Goal: Entertainment & Leisure: Consume media (video, audio)

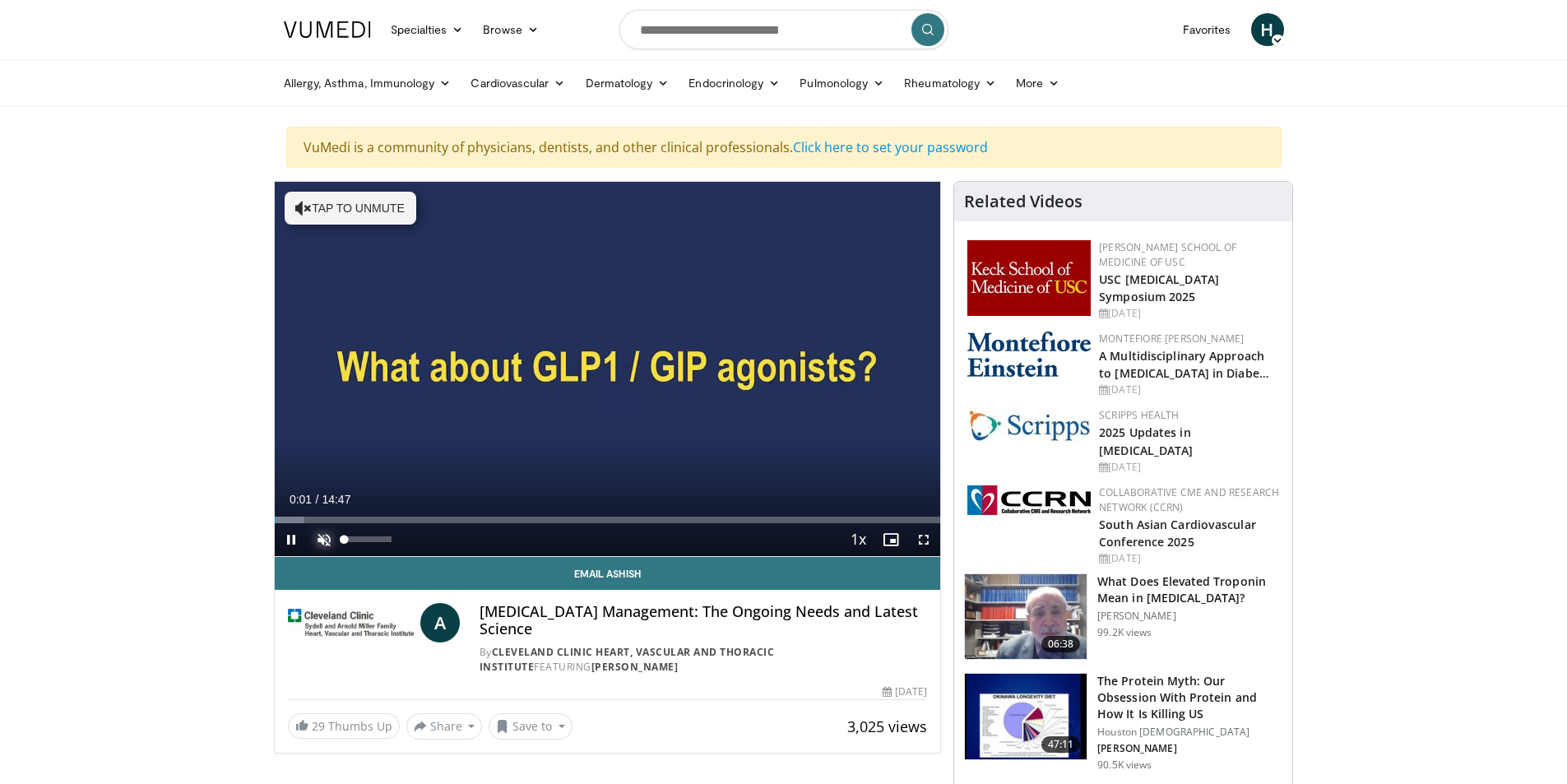
click at [319, 541] on span "Video Player" at bounding box center [323, 539] width 33 height 33
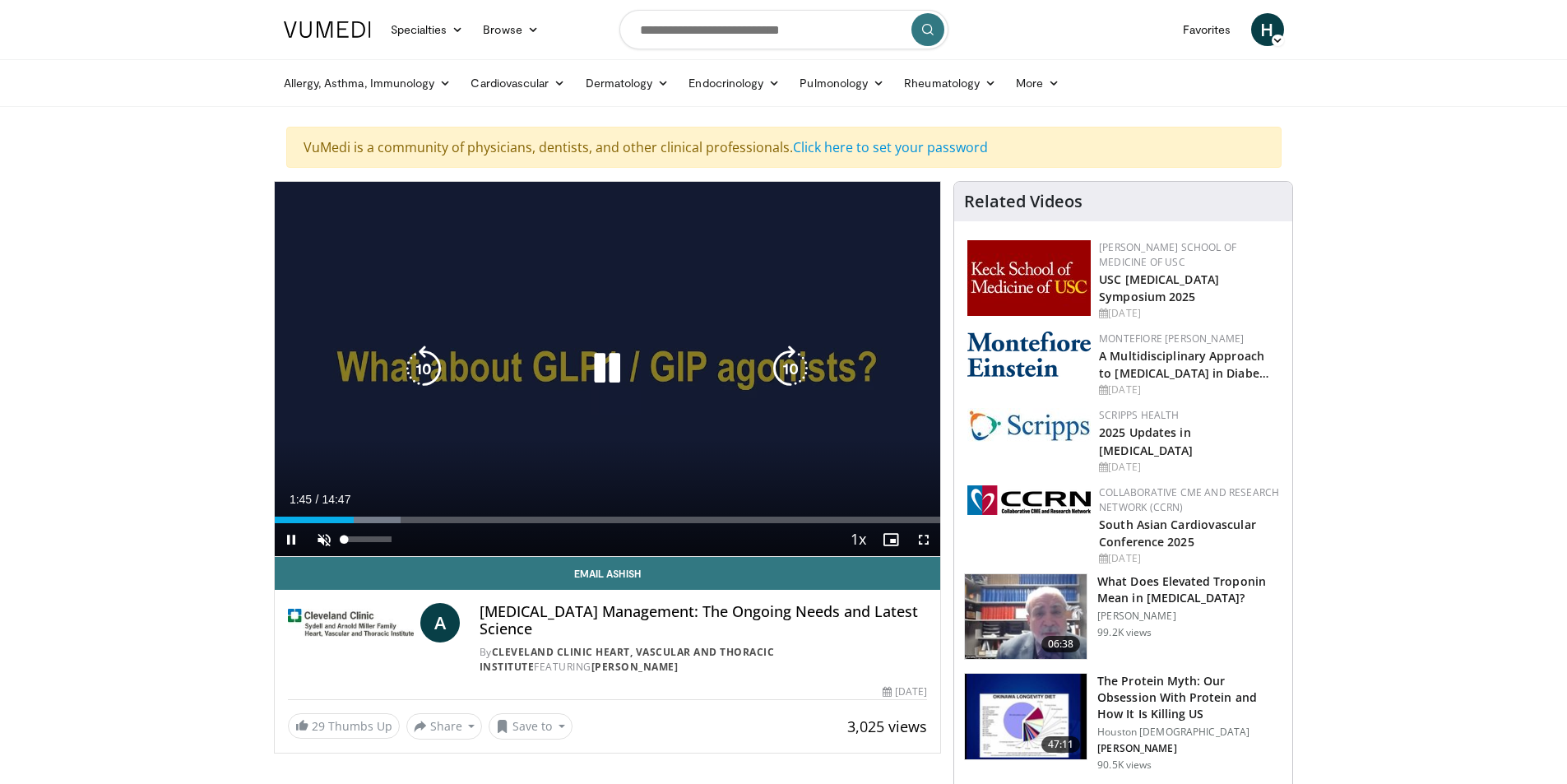
drag, startPoint x: 352, startPoint y: 523, endPoint x: 333, endPoint y: 526, distance: 19.2
click at [333, 526] on div "Unmute 0%" at bounding box center [365, 539] width 115 height 33
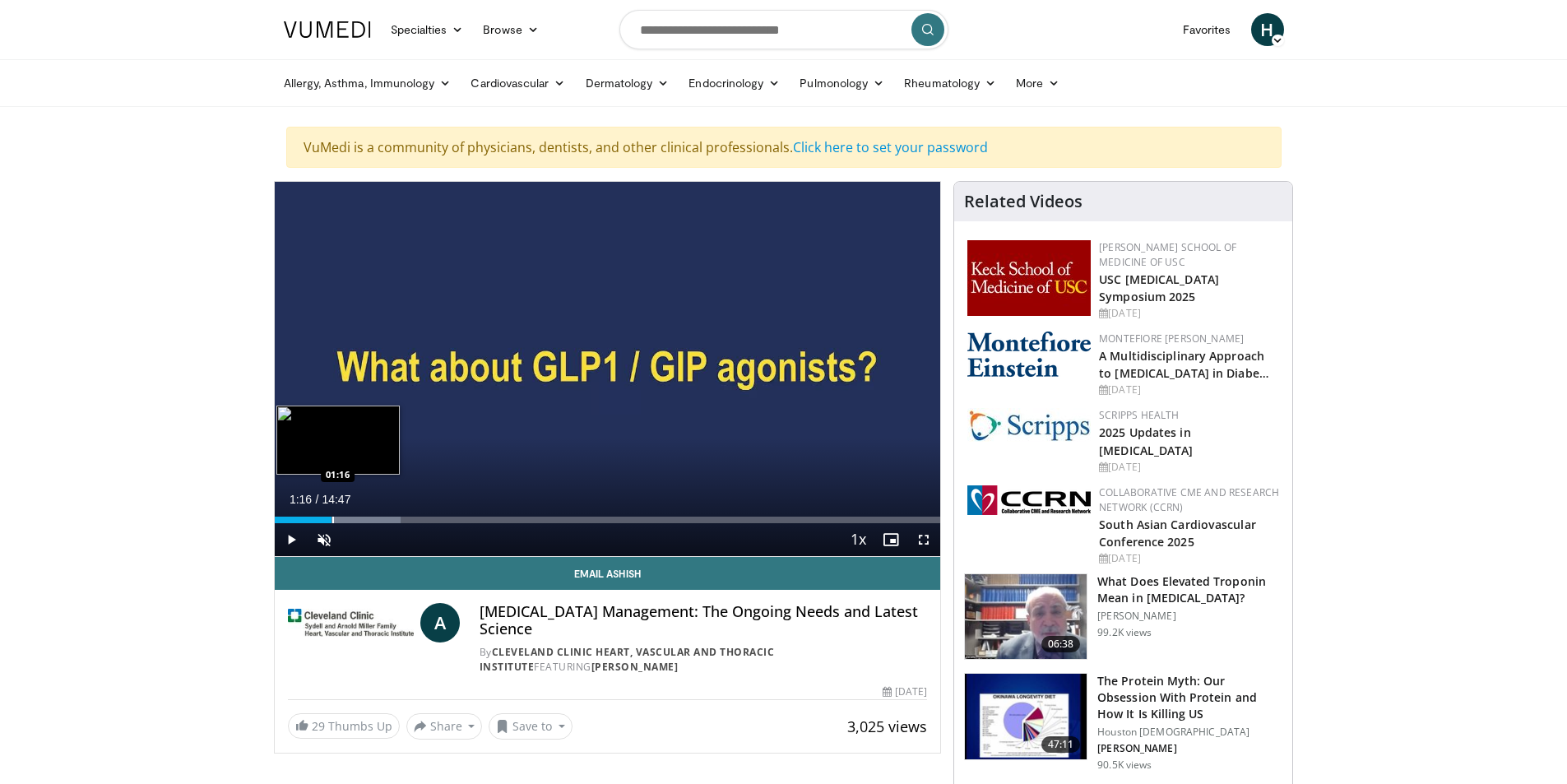
drag, startPoint x: 358, startPoint y: 518, endPoint x: 331, endPoint y: 519, distance: 27.0
click at [332, 519] on div "Progress Bar" at bounding box center [333, 519] width 2 height 6
click at [321, 538] on span "Video Player" at bounding box center [323, 539] width 33 height 33
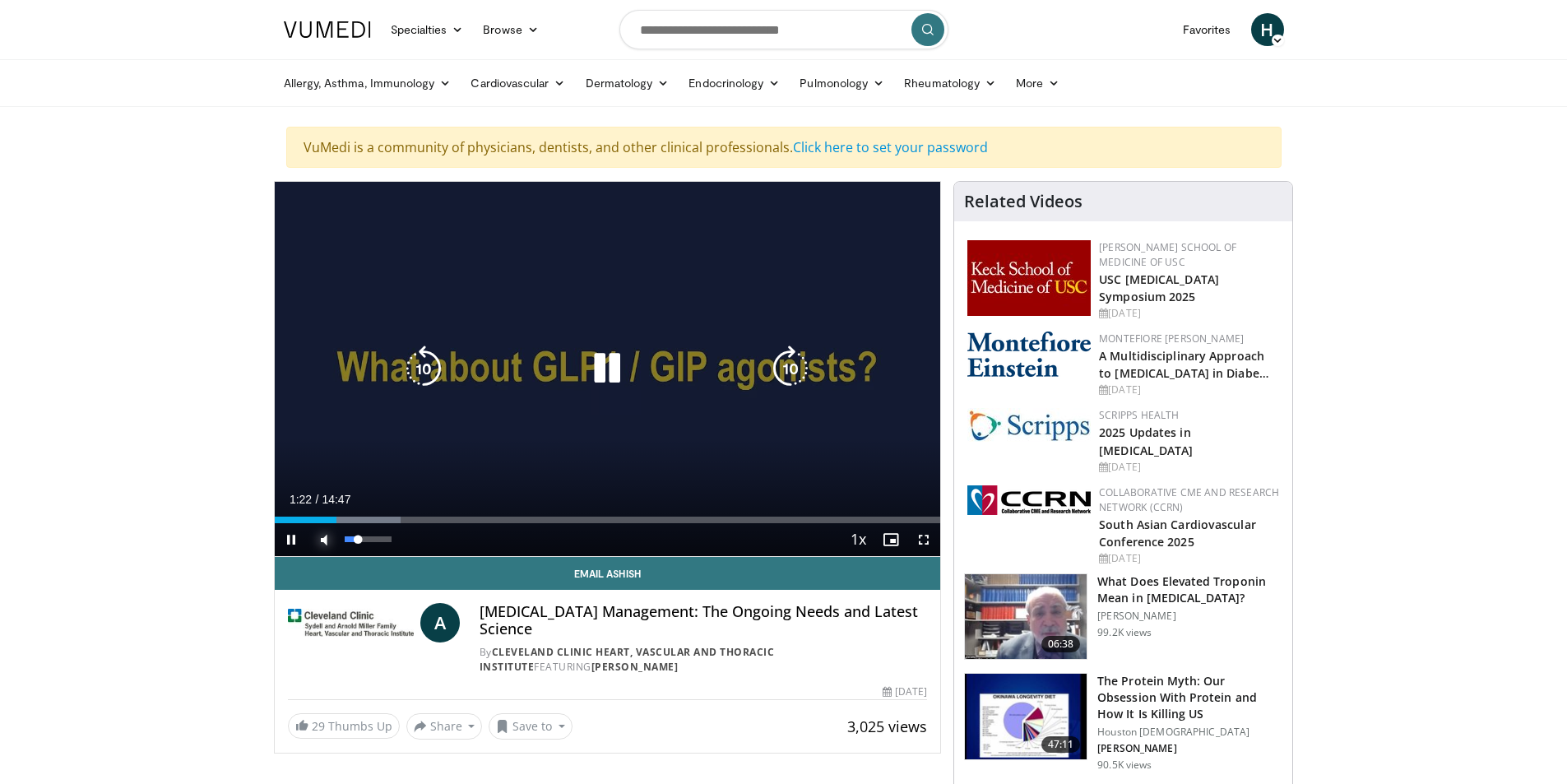
drag, startPoint x: 346, startPoint y: 538, endPoint x: 358, endPoint y: 542, distance: 12.6
click at [358, 542] on div "Volume Level" at bounding box center [352, 539] width 14 height 5
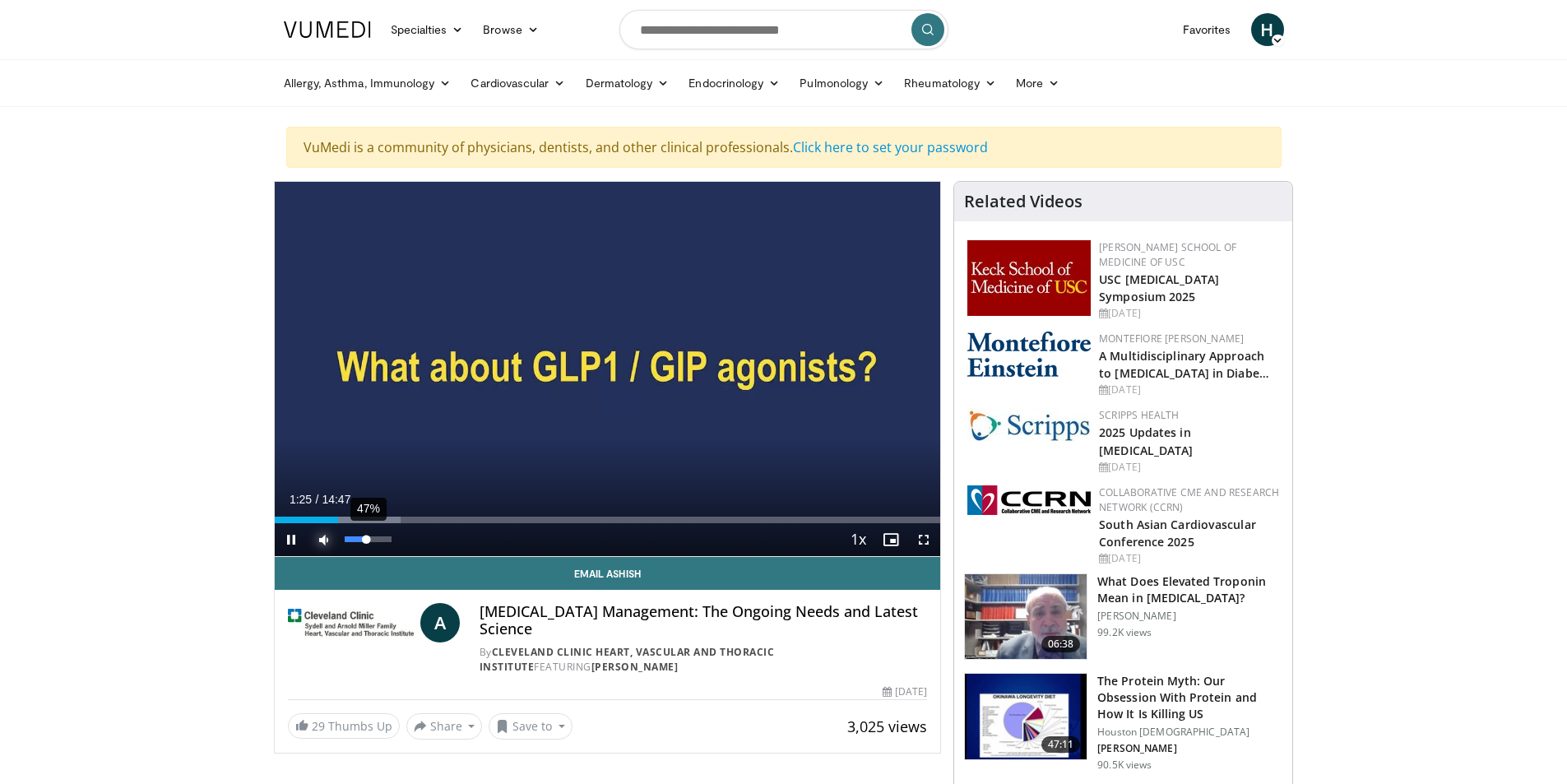
click at [367, 538] on video-js "**********" at bounding box center [608, 369] width 666 height 375
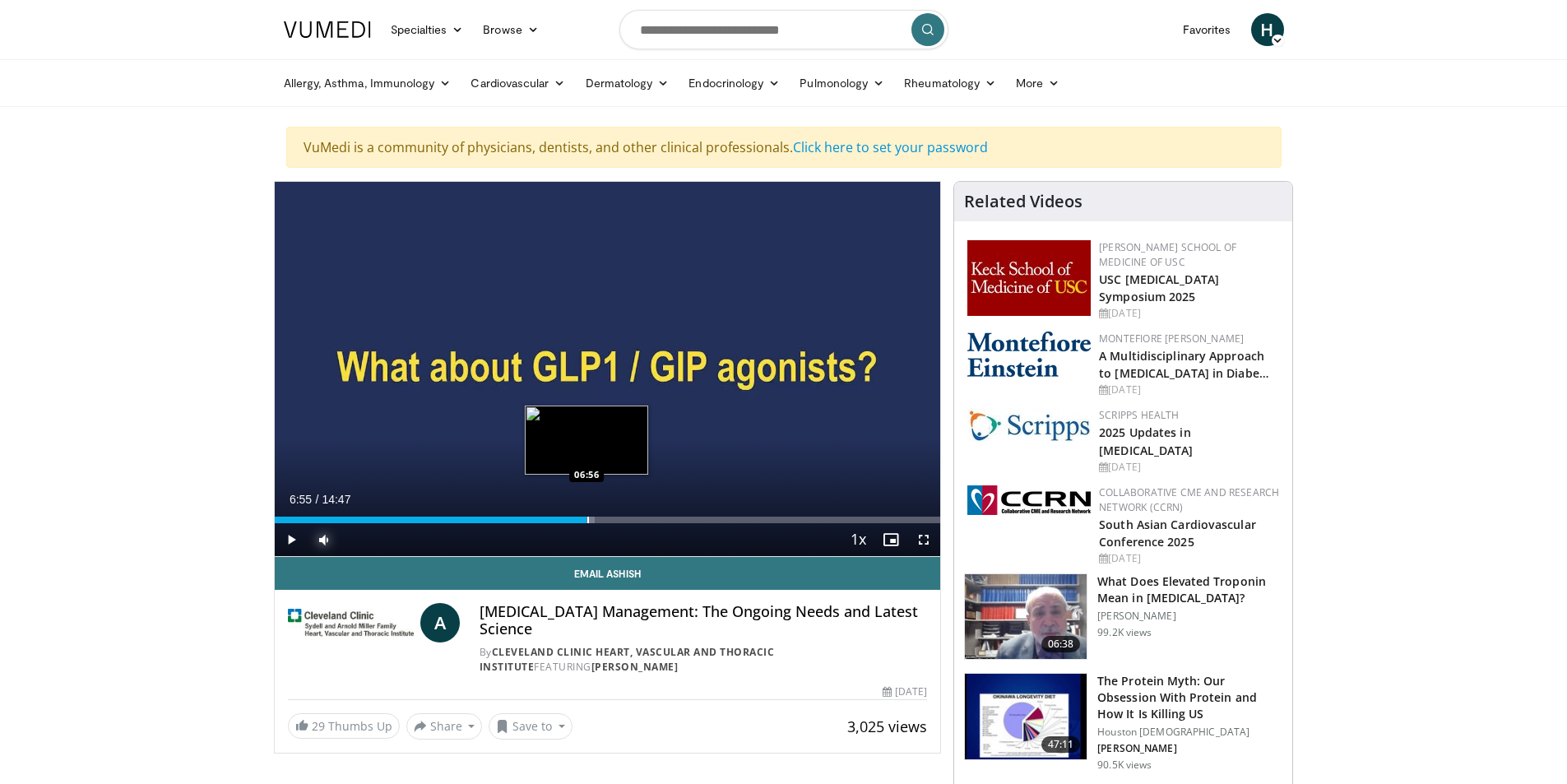
drag, startPoint x: 664, startPoint y: 518, endPoint x: 585, endPoint y: 520, distance: 79.0
click at [585, 520] on div "Loaded : 48.08% 06:57 06:56" at bounding box center [608, 519] width 666 height 6
drag, startPoint x: 585, startPoint y: 519, endPoint x: 530, endPoint y: 520, distance: 55.0
click at [536, 520] on div "Progress Bar" at bounding box center [537, 519] width 2 height 6
